Goal: Entertainment & Leisure: Consume media (video, audio)

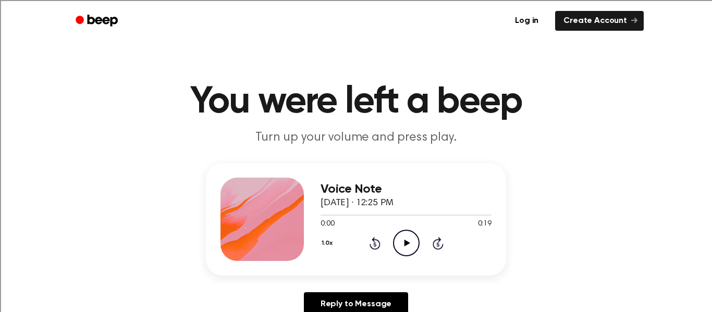
click at [408, 238] on icon "Play Audio" at bounding box center [406, 243] width 27 height 27
click at [403, 243] on icon "Play Audio" at bounding box center [406, 243] width 27 height 27
click at [402, 242] on icon "Play Audio" at bounding box center [406, 243] width 27 height 27
